Goal: Task Accomplishment & Management: Complete application form

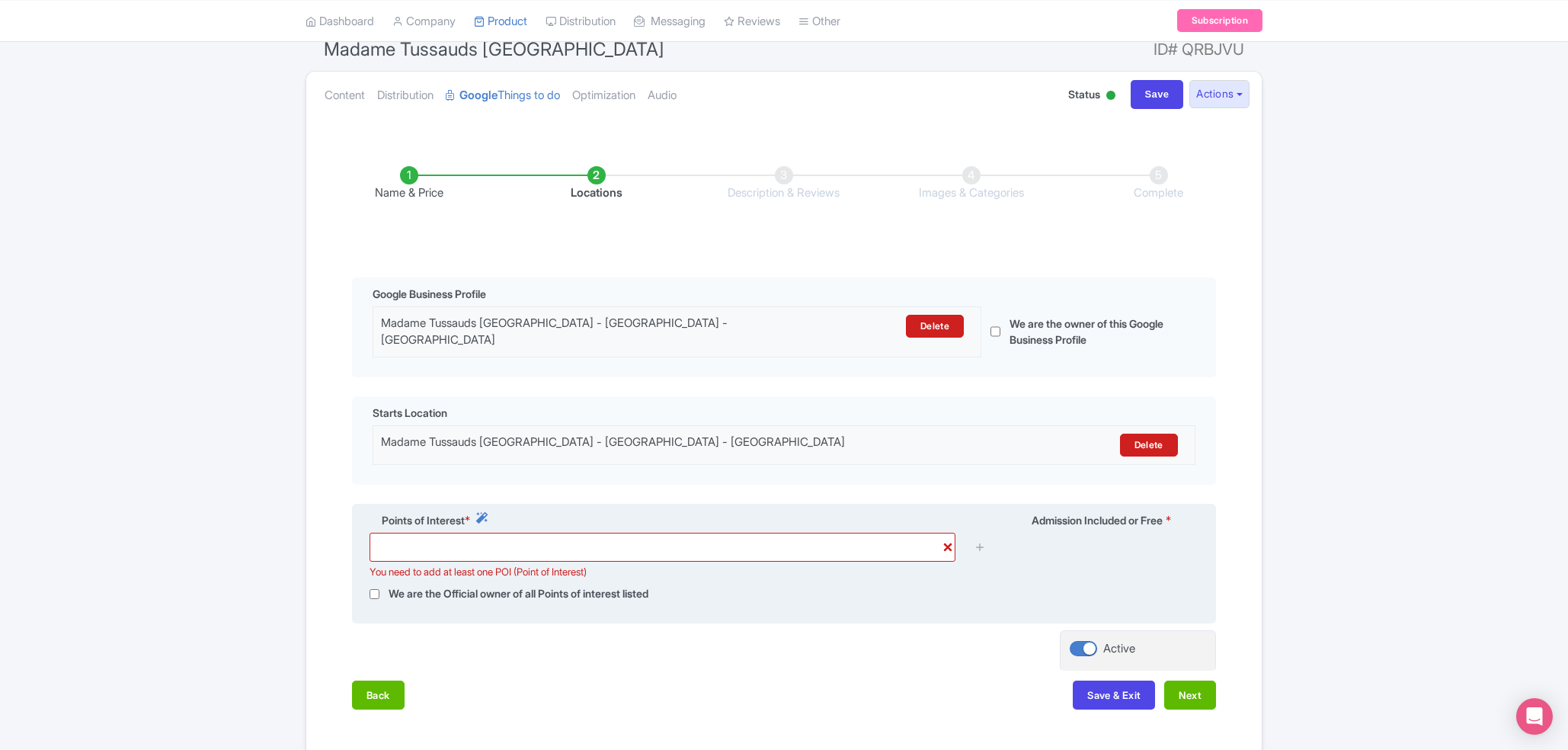
scroll to position [138, 0]
click at [942, 539] on input "text" at bounding box center [661, 547] width 585 height 29
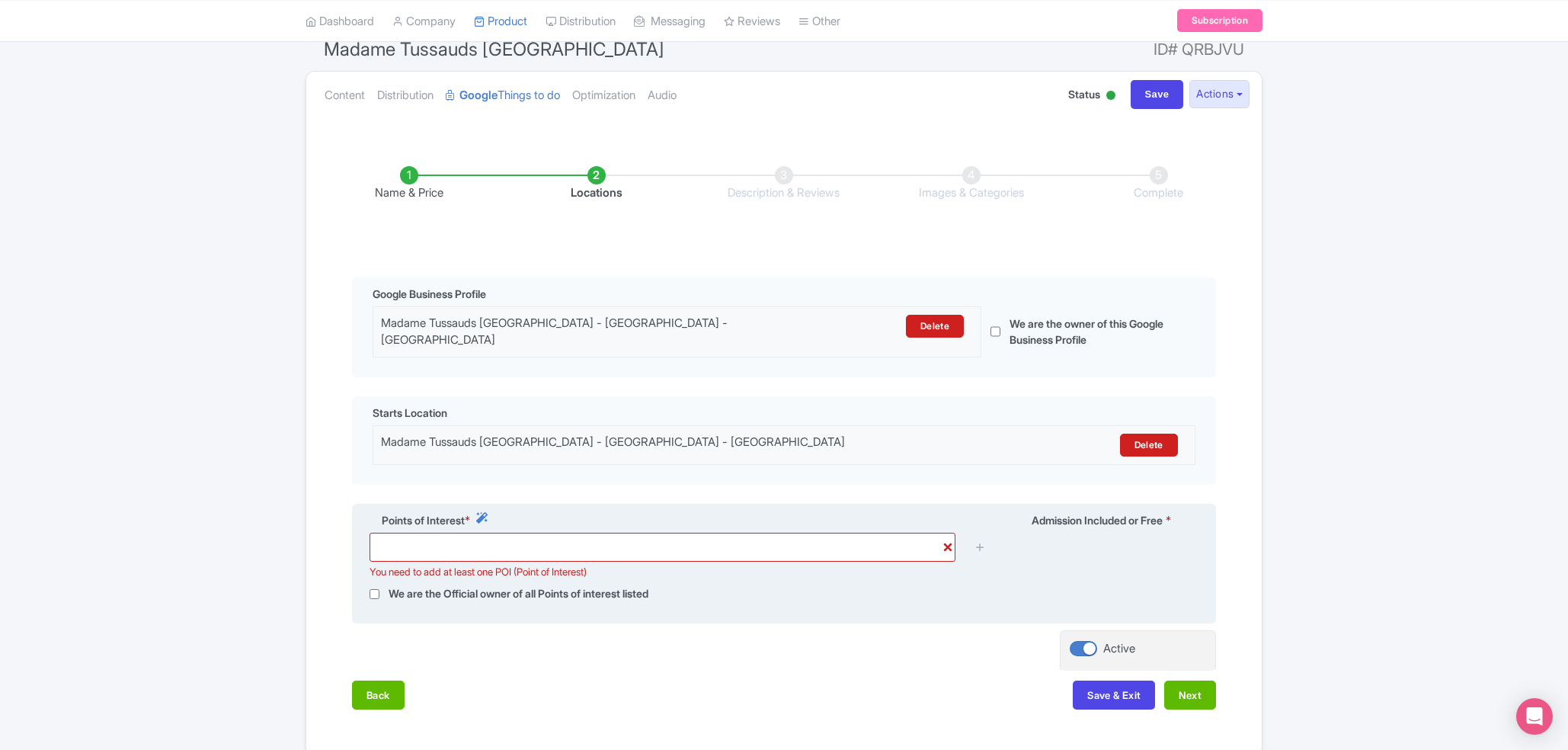
click at [945, 539] on input "text" at bounding box center [661, 547] width 585 height 29
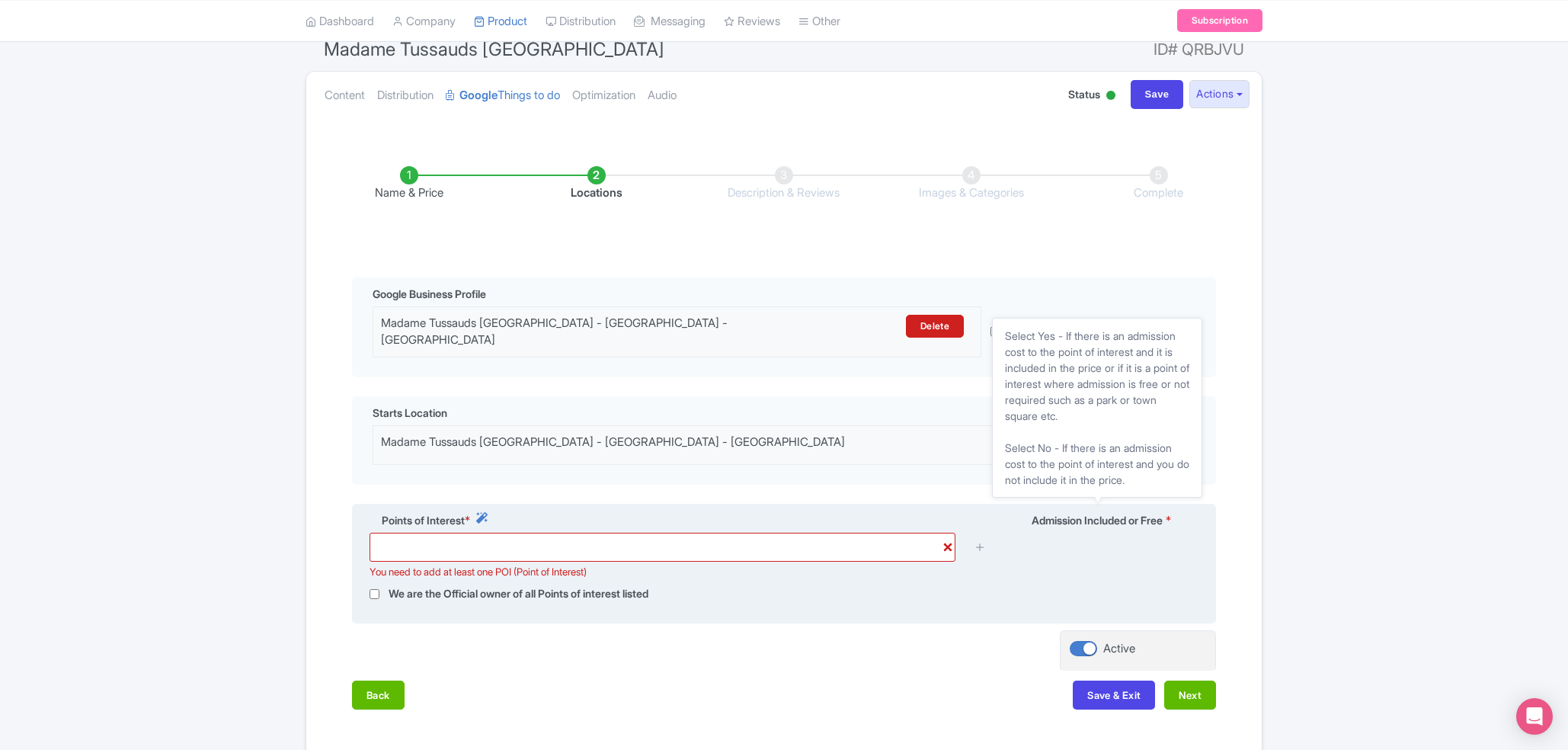
click at [1137, 513] on span "Admission Included or Free" at bounding box center [1097, 520] width 131 height 16
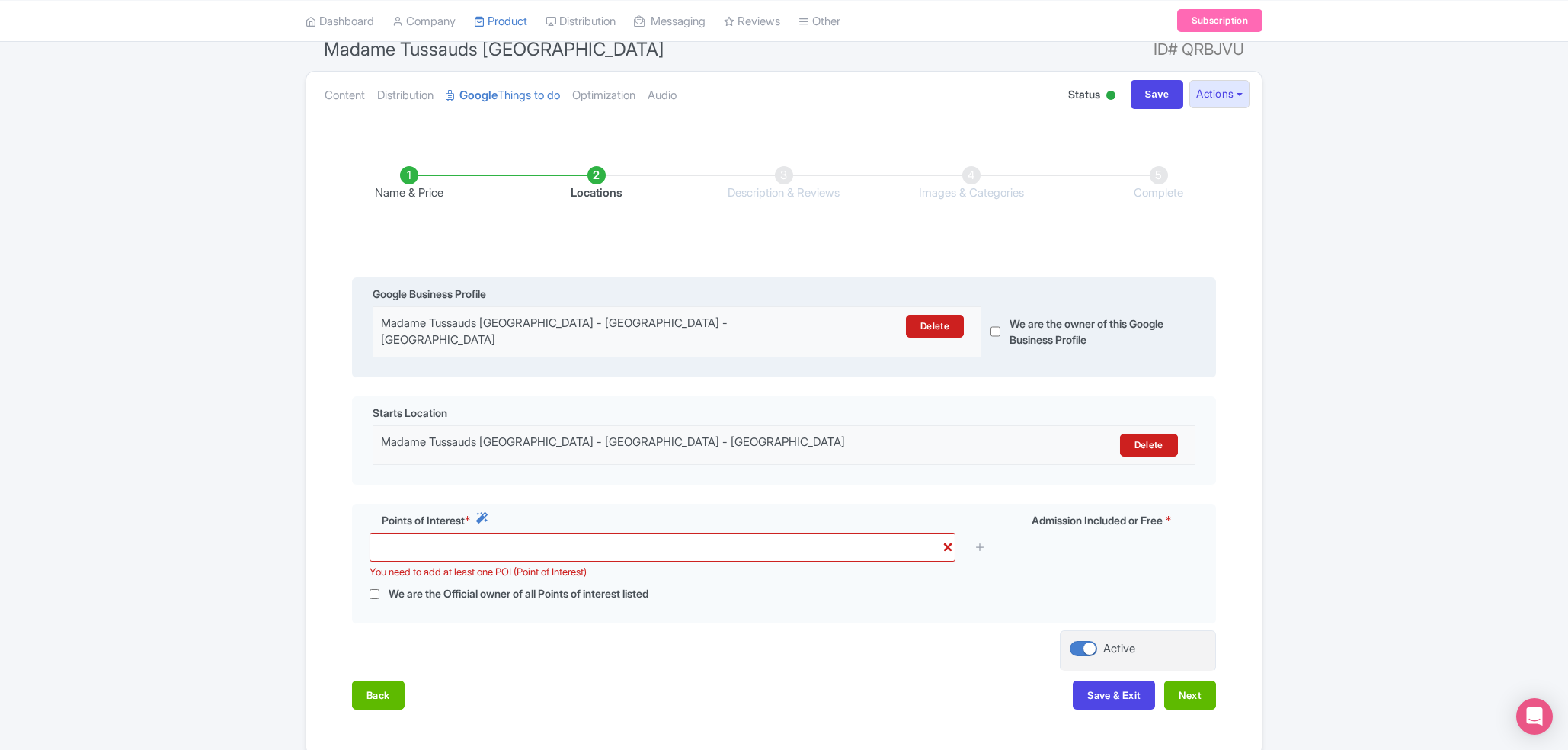
click at [997, 323] on input "checkbox" at bounding box center [995, 332] width 10 height 50
click at [997, 328] on input "checkbox" at bounding box center [995, 332] width 10 height 50
checkbox input "false"
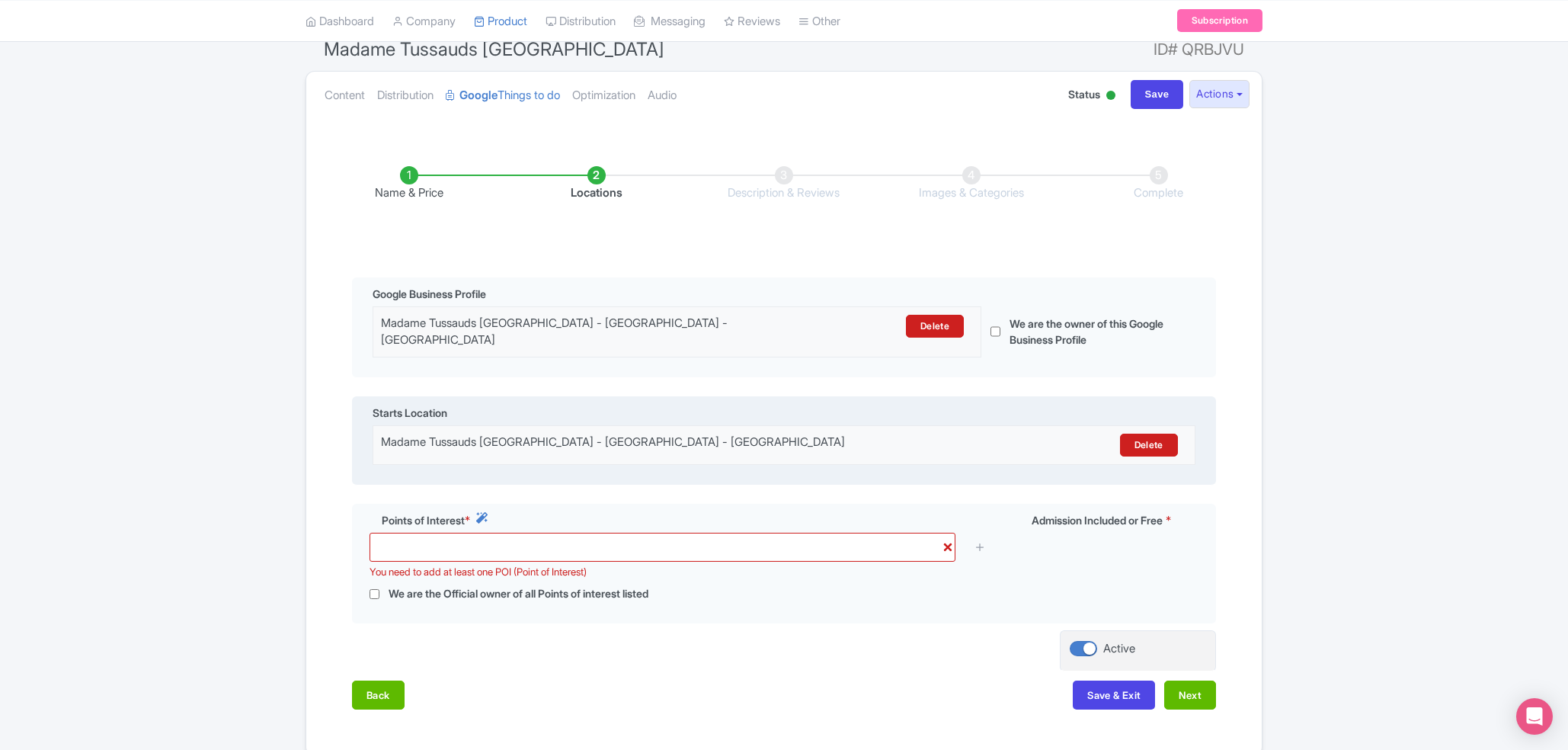
click at [779, 434] on div "Madame Tussauds [GEOGRAPHIC_DATA] - [GEOGRAPHIC_DATA] - [GEOGRAPHIC_DATA]" at bounding box center [683, 445] width 605 height 23
click at [774, 435] on div "Madame Tussauds [GEOGRAPHIC_DATA] - [GEOGRAPHIC_DATA] - [GEOGRAPHIC_DATA]" at bounding box center [683, 445] width 605 height 23
click at [751, 457] on div "Madame Tussauds [GEOGRAPHIC_DATA] - [GEOGRAPHIC_DATA] - [GEOGRAPHIC_DATA] [GEOG…" at bounding box center [784, 444] width 823 height 39
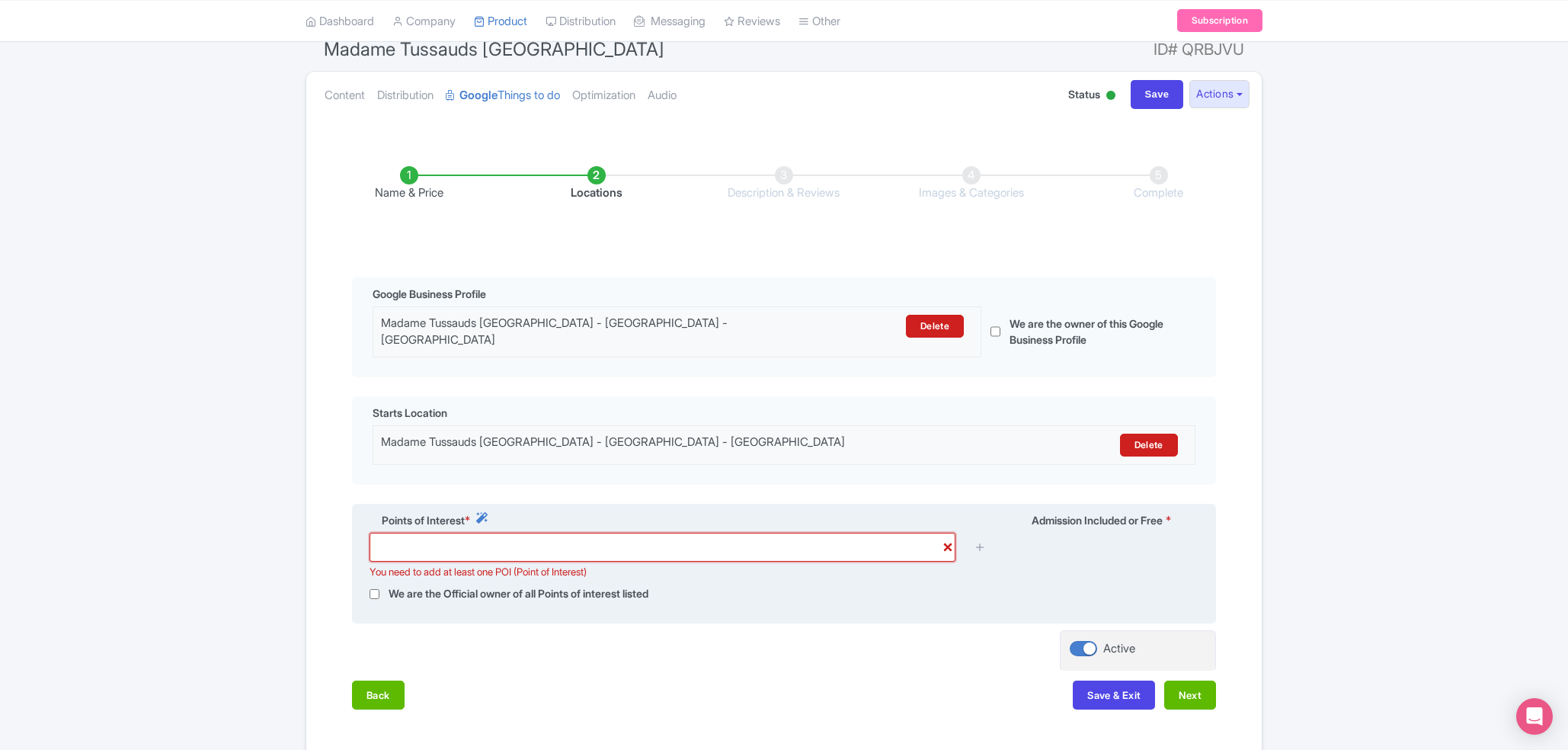
click at [483, 545] on input "text" at bounding box center [661, 547] width 585 height 29
click at [379, 589] on input "checkbox" at bounding box center [374, 594] width 10 height 17
click at [379, 588] on input "checkbox" at bounding box center [374, 594] width 10 height 17
checkbox input "false"
click at [707, 593] on div "We are the Official owner of all Points of interest listed" at bounding box center [784, 594] width 847 height 17
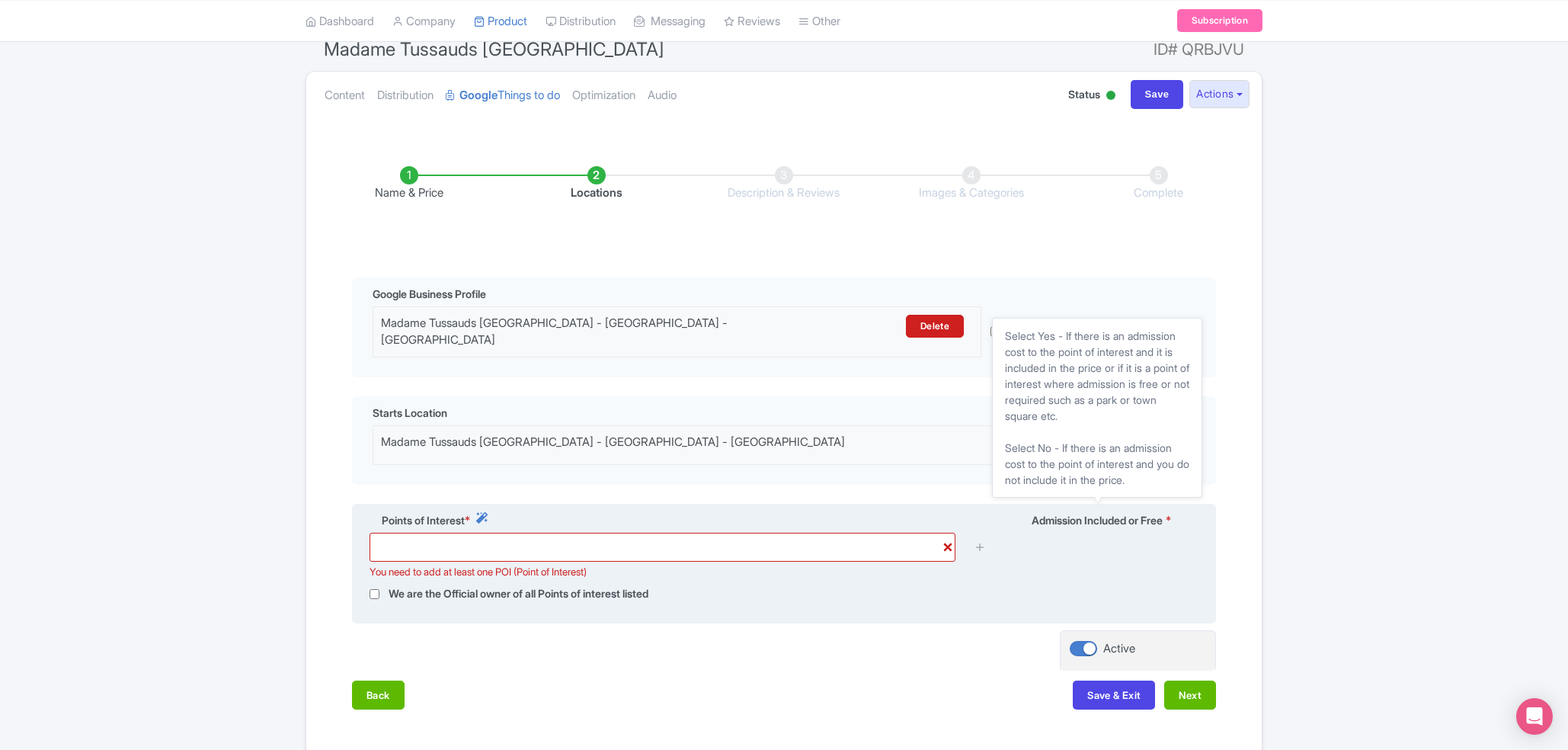
click at [1157, 513] on span "Admission Included or Free" at bounding box center [1097, 520] width 131 height 16
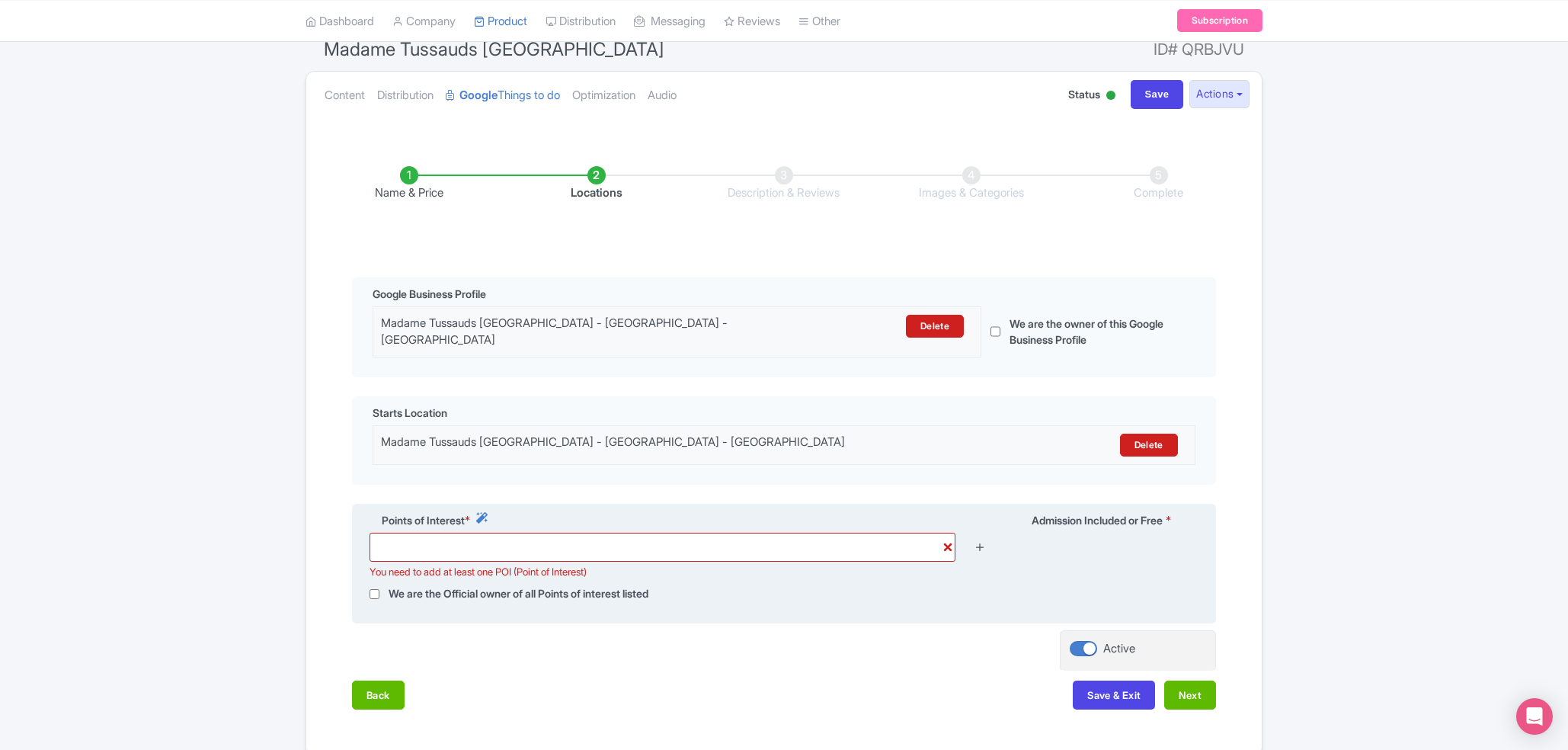
click at [984, 541] on icon at bounding box center [981, 547] width 12 height 12
click at [945, 542] on input "text" at bounding box center [661, 547] width 585 height 29
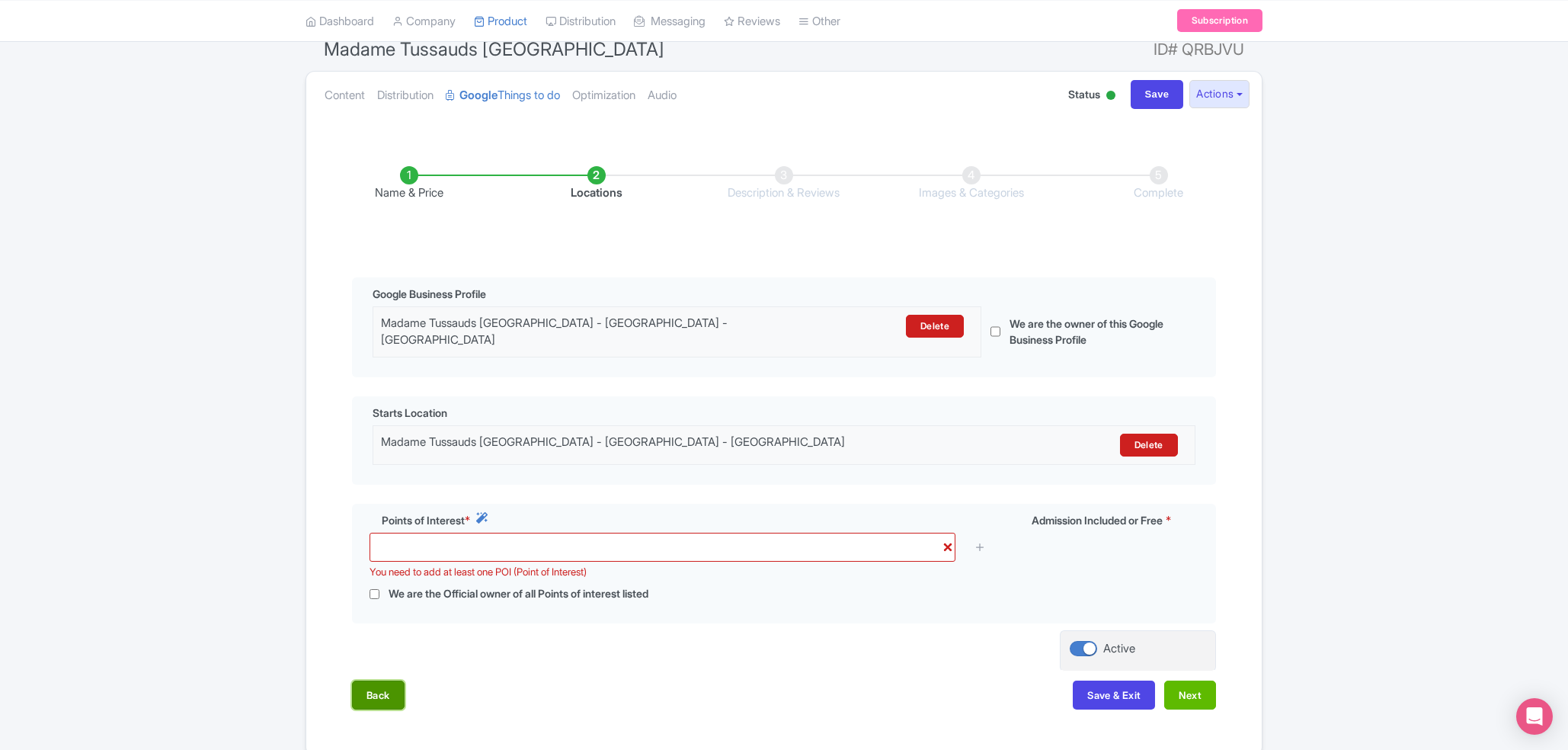
click at [397, 691] on button "Back" at bounding box center [378, 695] width 53 height 29
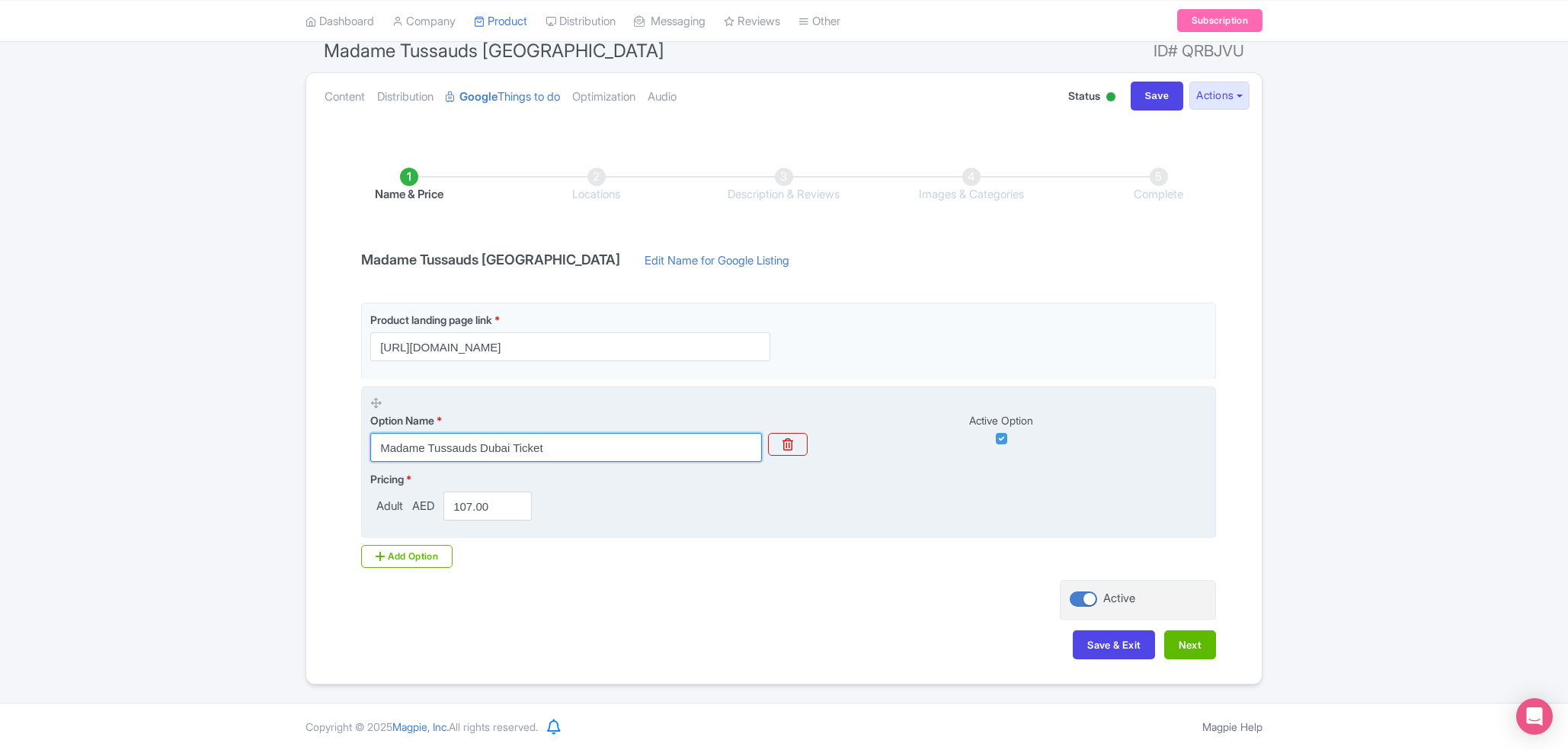
click at [615, 446] on input "Madame Tussauds Dubai Ticket" at bounding box center [565, 447] width 391 height 29
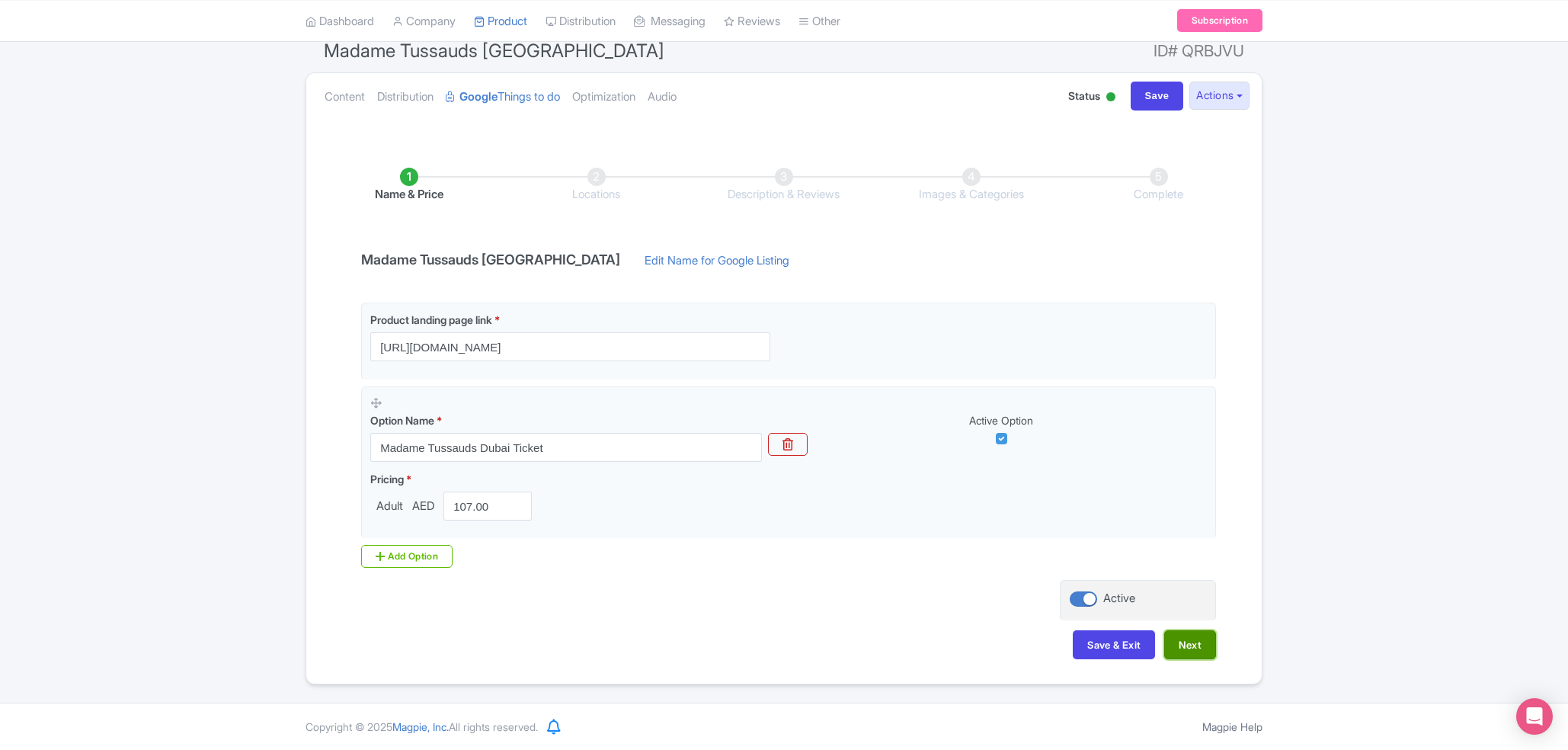
click at [1204, 648] on button "Next" at bounding box center [1190, 644] width 52 height 29
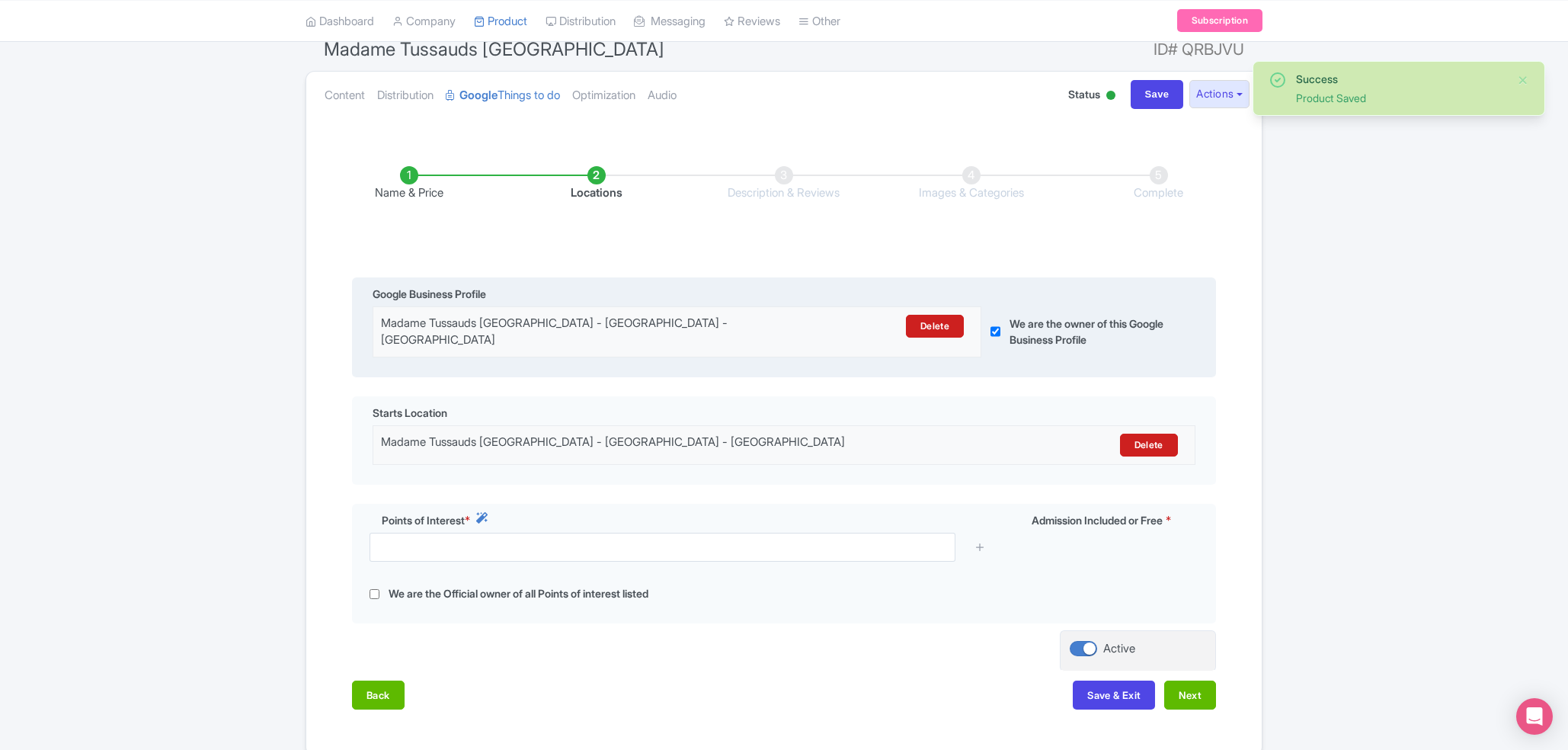
click at [1008, 333] on div "We are the owner of this Google Business Profile" at bounding box center [1084, 332] width 206 height 50
click at [1013, 329] on label "We are the owner of this Google Business Profile" at bounding box center [1093, 331] width 168 height 32
click at [999, 328] on input "checkbox" at bounding box center [995, 332] width 10 height 50
checkbox input "false"
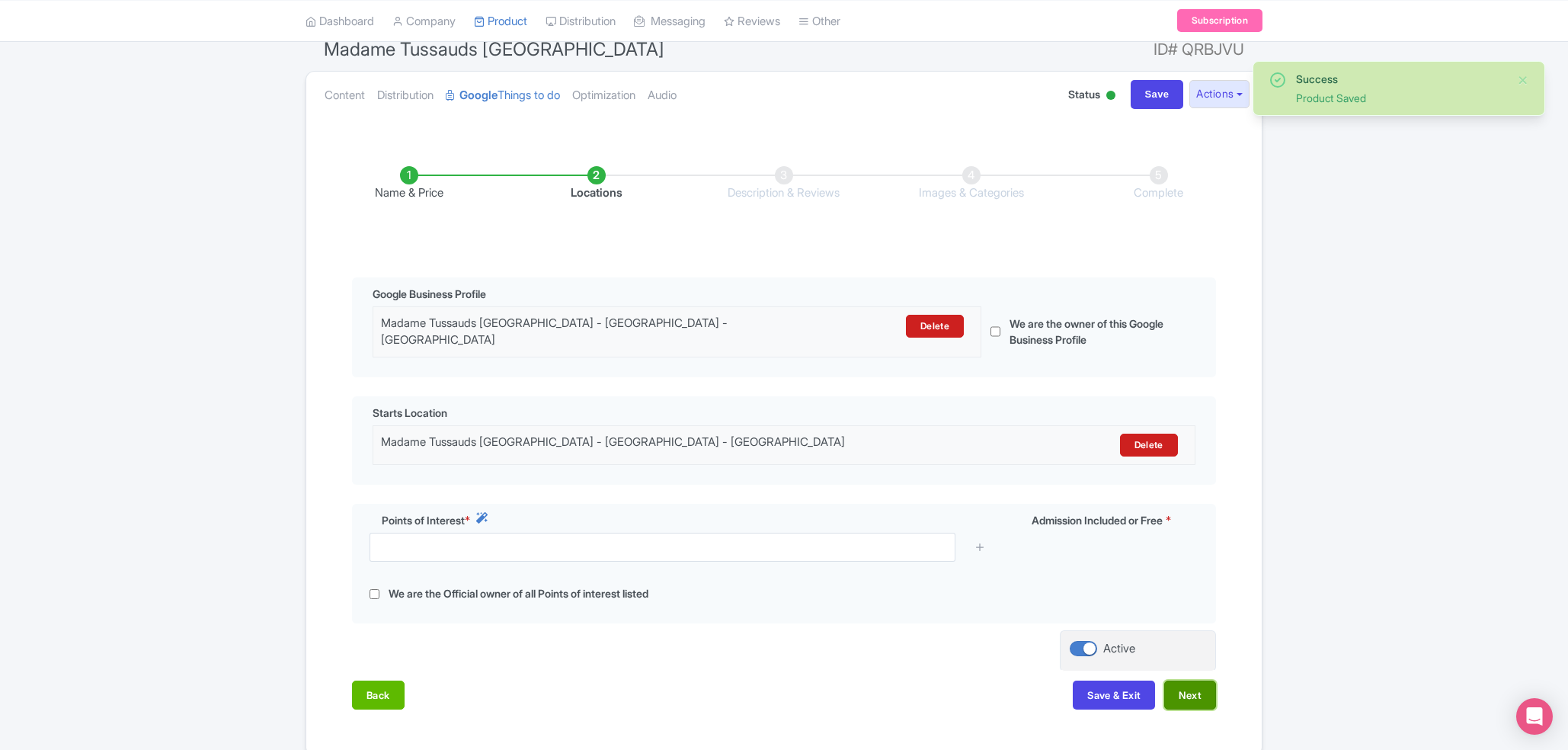
click at [1181, 686] on button "Next" at bounding box center [1190, 695] width 52 height 29
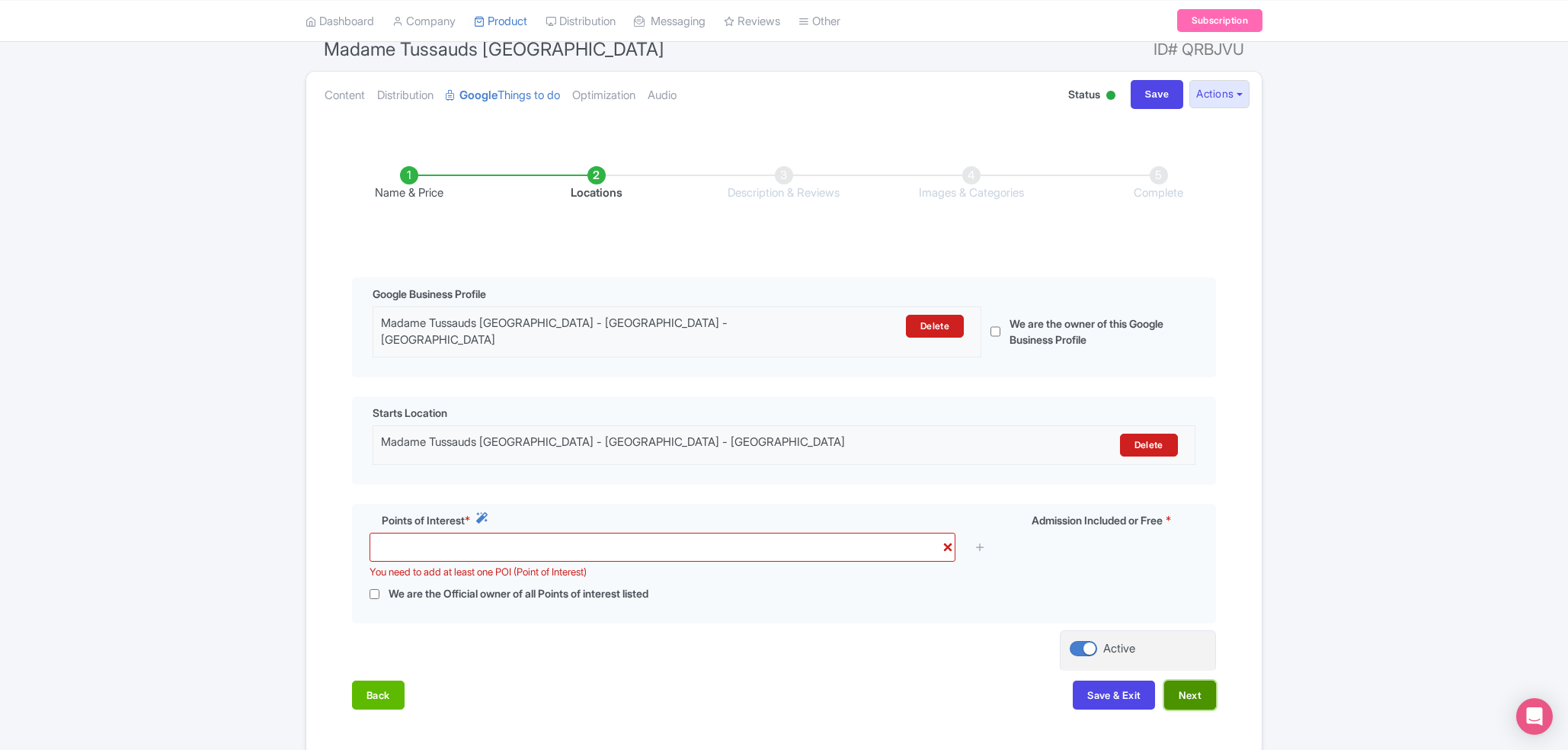
click at [1181, 686] on button "Next" at bounding box center [1190, 695] width 52 height 29
